Goal: Task Accomplishment & Management: Manage account settings

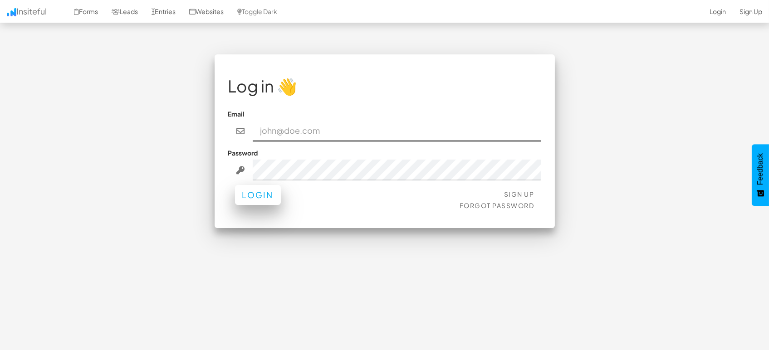
type input "[EMAIL_ADDRESS][DOMAIN_NAME]"
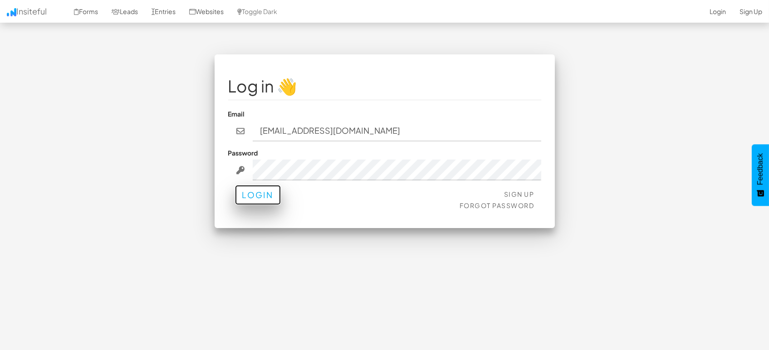
click at [260, 194] on button "Login" at bounding box center [258, 195] width 46 height 20
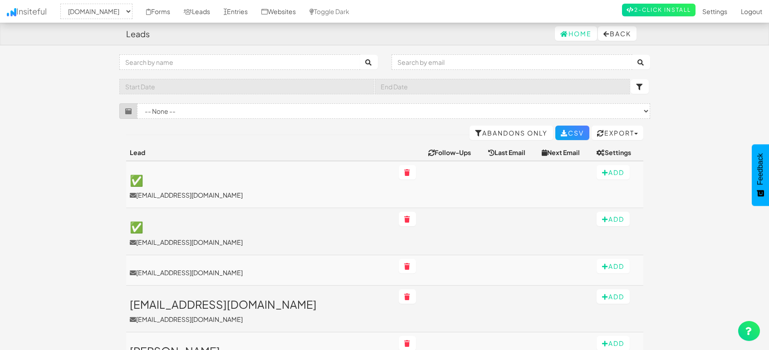
select select "1505"
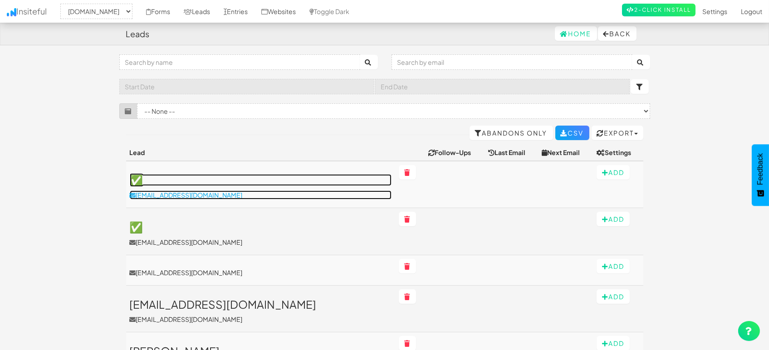
click at [166, 198] on p "[EMAIL_ADDRESS][DOMAIN_NAME]" at bounding box center [261, 195] width 262 height 9
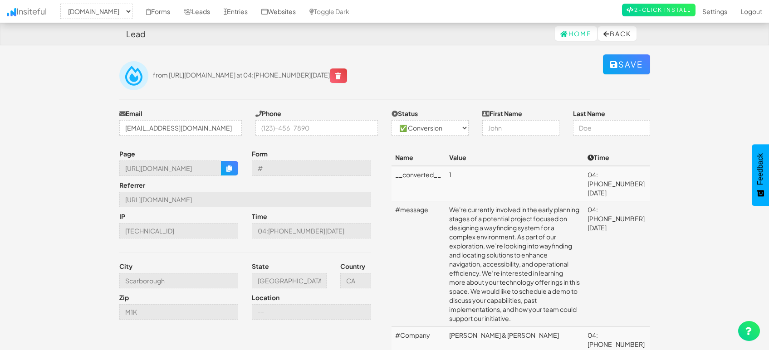
select select "1505"
select select "1"
click at [188, 280] on input "Scarborough" at bounding box center [178, 280] width 119 height 15
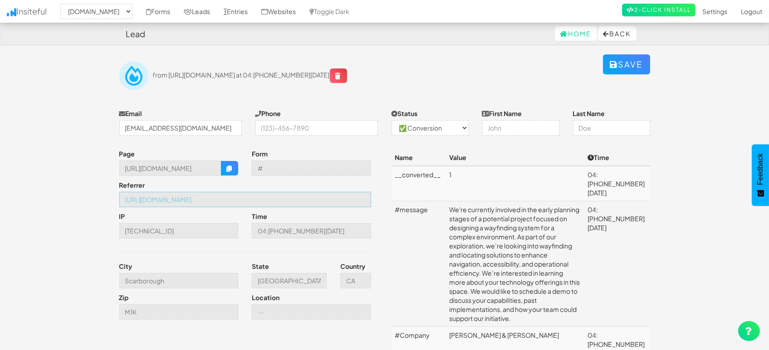
click at [256, 202] on input "https://mapsted.com/industries/railways-and-airports" at bounding box center [245, 199] width 252 height 15
click at [232, 13] on link "Entries" at bounding box center [236, 11] width 38 height 23
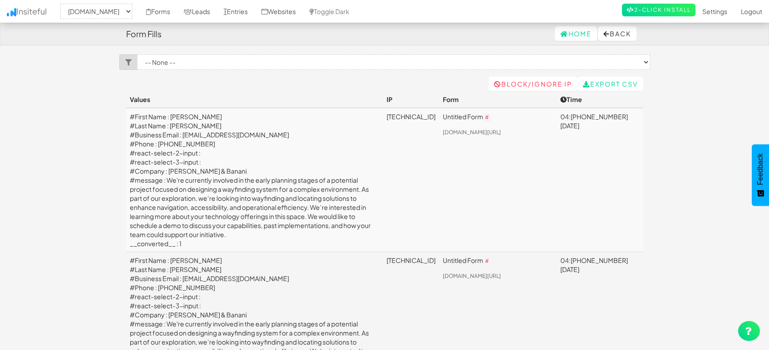
select select "1505"
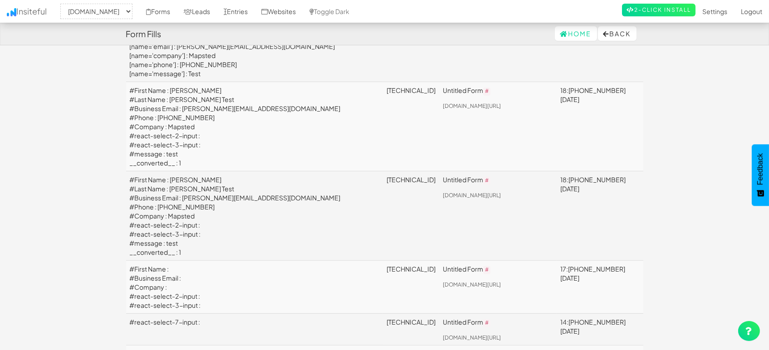
scroll to position [706, 0]
